Goal: Task Accomplishment & Management: Manage account settings

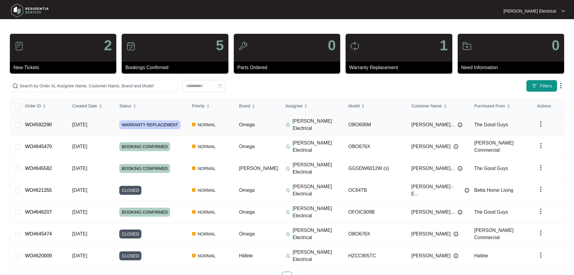
click at [488, 122] on span "The Good Guys" at bounding box center [491, 124] width 34 height 5
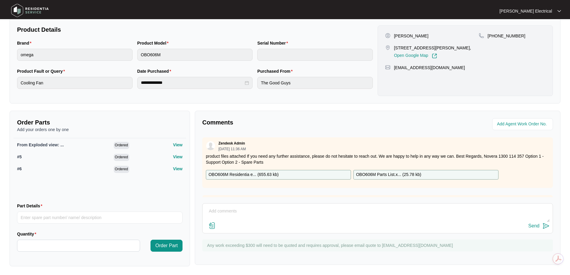
scroll to position [123, 0]
click at [242, 210] on textarea at bounding box center [377, 213] width 344 height 16
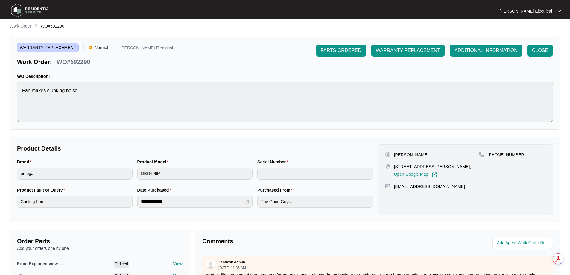
scroll to position [0, 0]
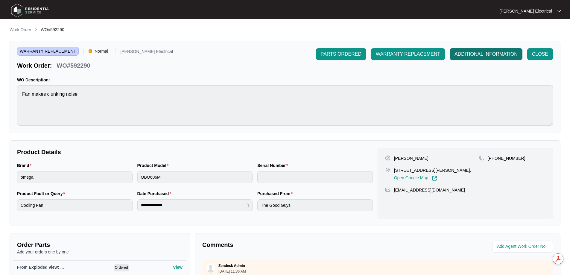
type textarea "Hi Team, This has been booked in with customer for [DATE] as he is away for wor…"
click at [479, 53] on span "ADDITIONAL INFORMATION" at bounding box center [485, 54] width 63 height 7
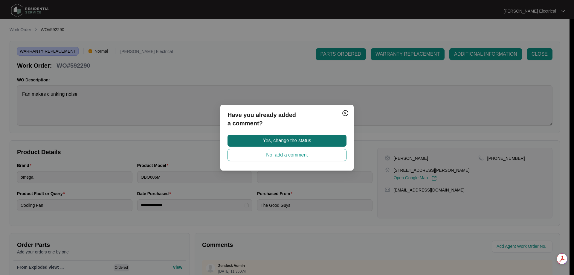
click at [283, 137] on span "Yes, change the status" at bounding box center [287, 140] width 48 height 7
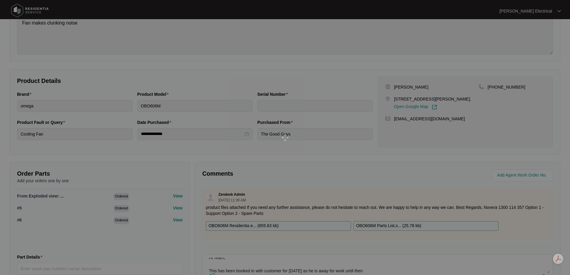
scroll to position [120, 0]
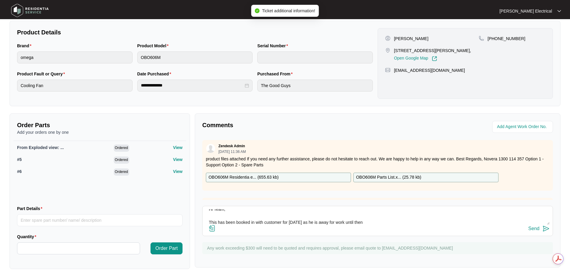
click at [533, 226] on div "Send" at bounding box center [533, 228] width 11 height 5
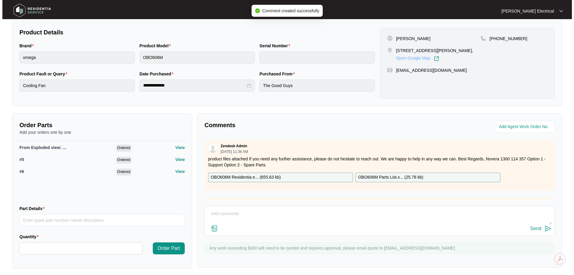
scroll to position [0, 0]
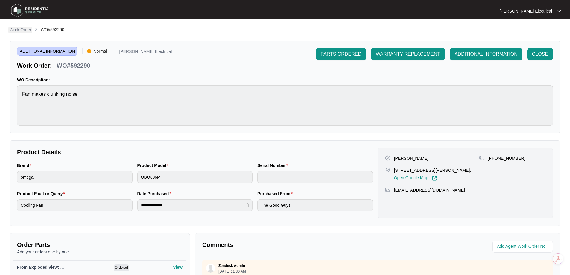
click at [25, 28] on p "Work Order" at bounding box center [21, 30] width 22 height 6
